Goal: Obtain resource: Download file/media

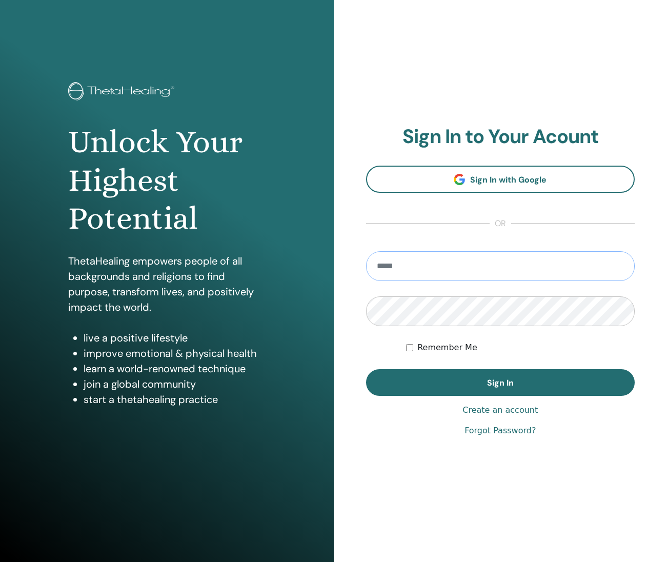
type input "**********"
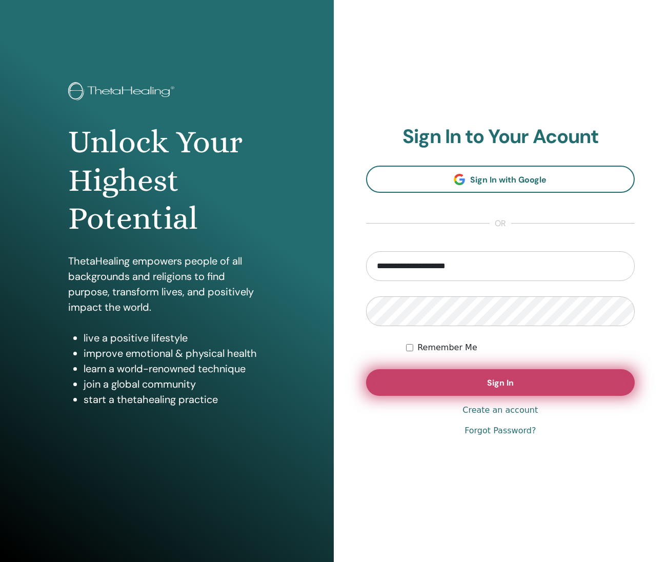
click at [441, 374] on button "Sign In" at bounding box center [500, 382] width 269 height 27
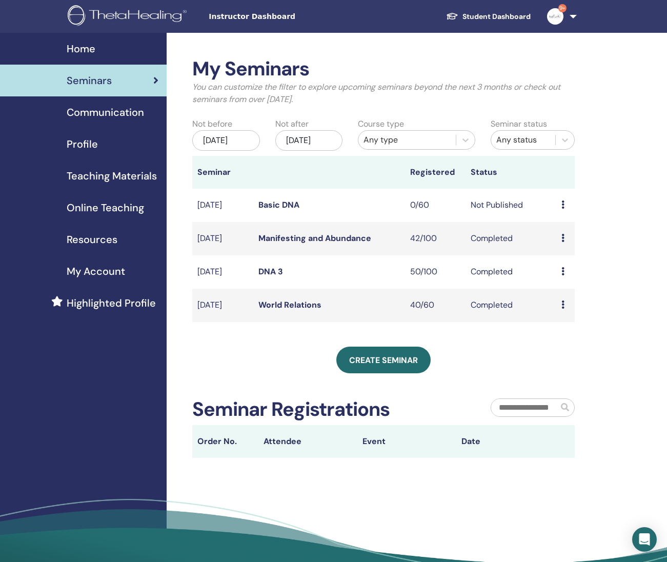
click at [126, 179] on span "Teaching Materials" at bounding box center [112, 175] width 90 height 15
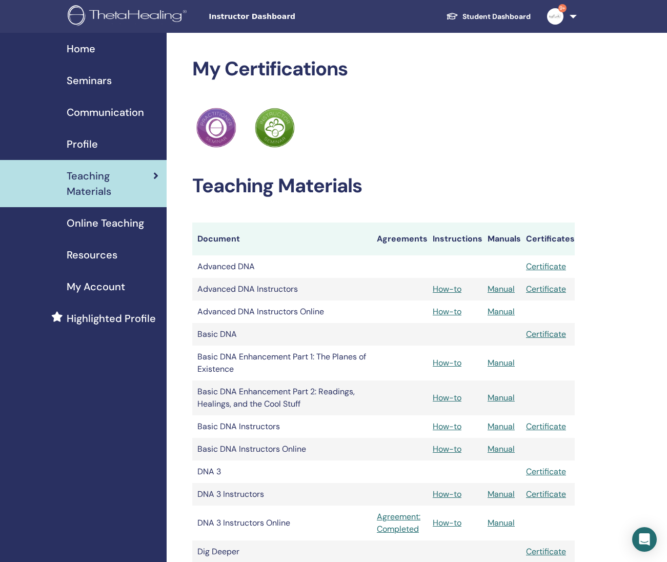
click at [502, 291] on link "Manual" at bounding box center [500, 288] width 27 height 11
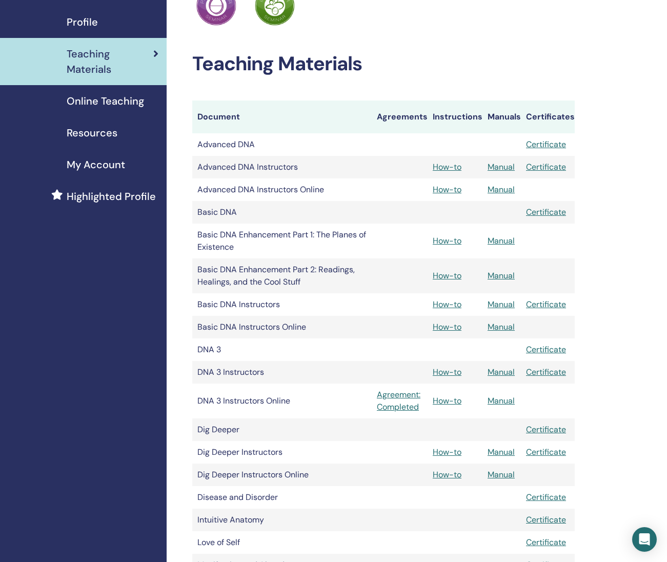
scroll to position [144, 0]
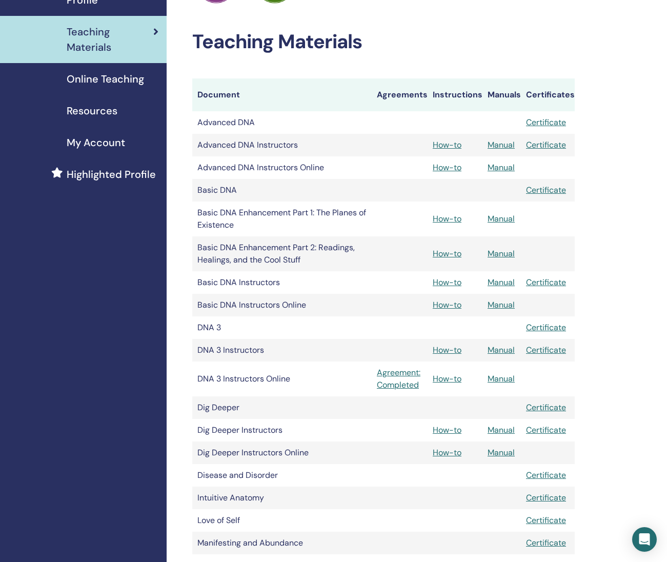
click at [505, 217] on link "Manual" at bounding box center [500, 218] width 27 height 11
